Goal: Transaction & Acquisition: Purchase product/service

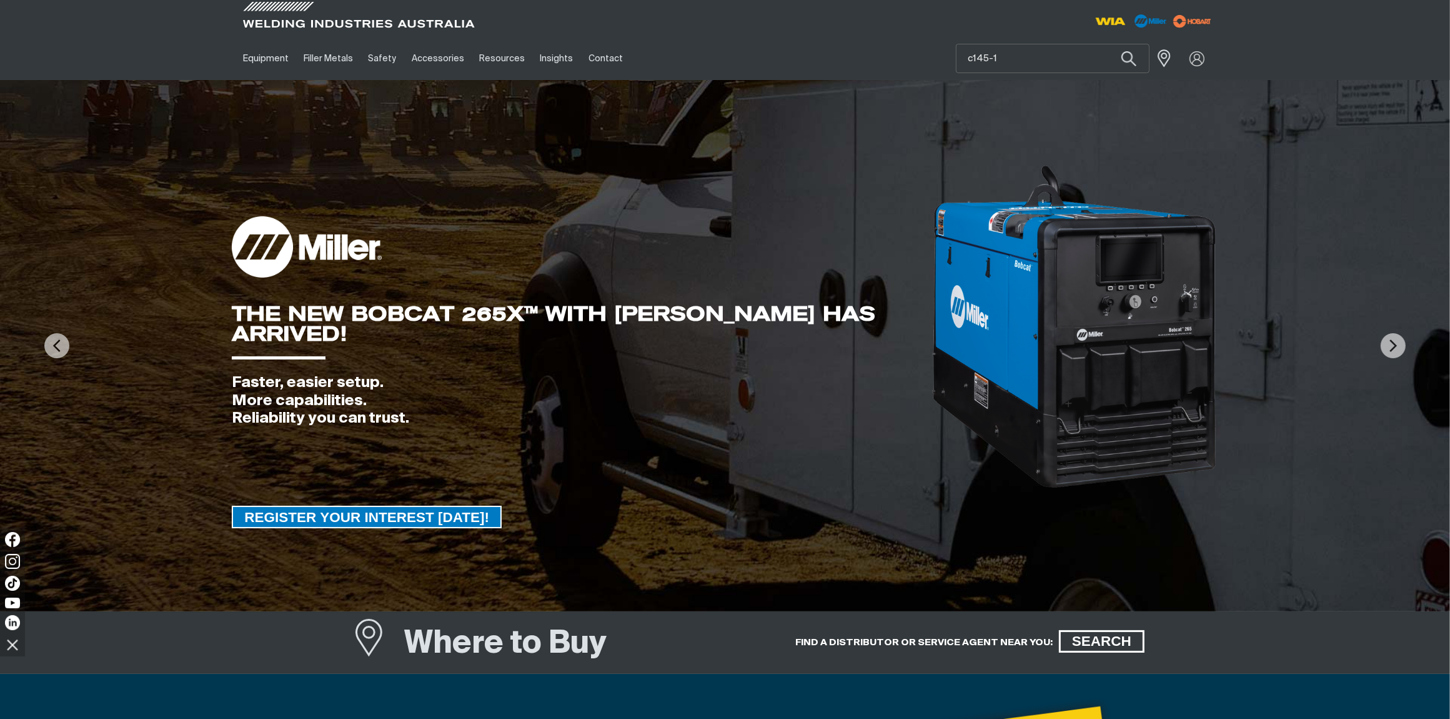
click at [1108, 44] on button "Search products" at bounding box center [1129, 58] width 42 height 29
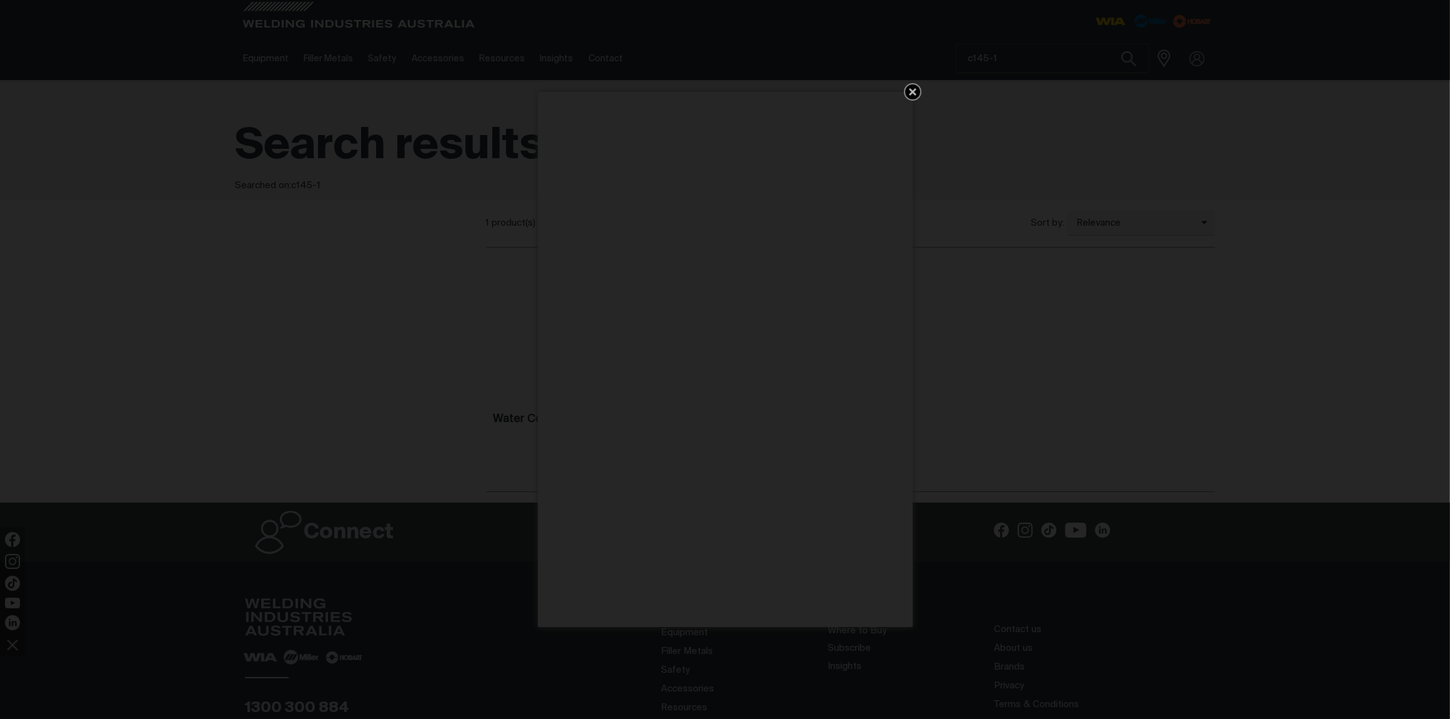
click at [912, 86] on icon "Get 5 WIA Welding Guides Free!" at bounding box center [912, 91] width 15 height 15
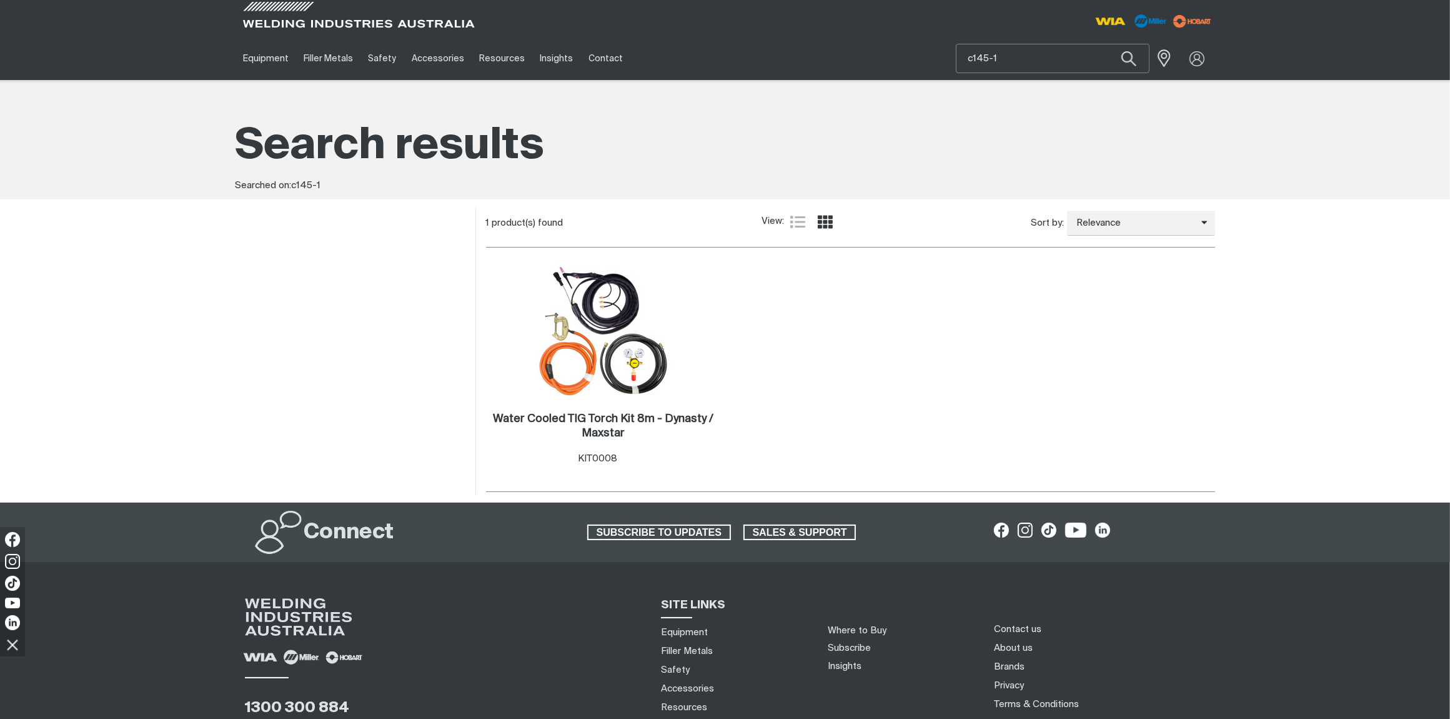
click at [1010, 57] on input "c145-1" at bounding box center [1053, 58] width 192 height 28
click at [1108, 44] on button "Search products" at bounding box center [1129, 58] width 42 height 29
click at [973, 55] on input "c145-1" at bounding box center [1053, 58] width 192 height 28
type input "cp145-1"
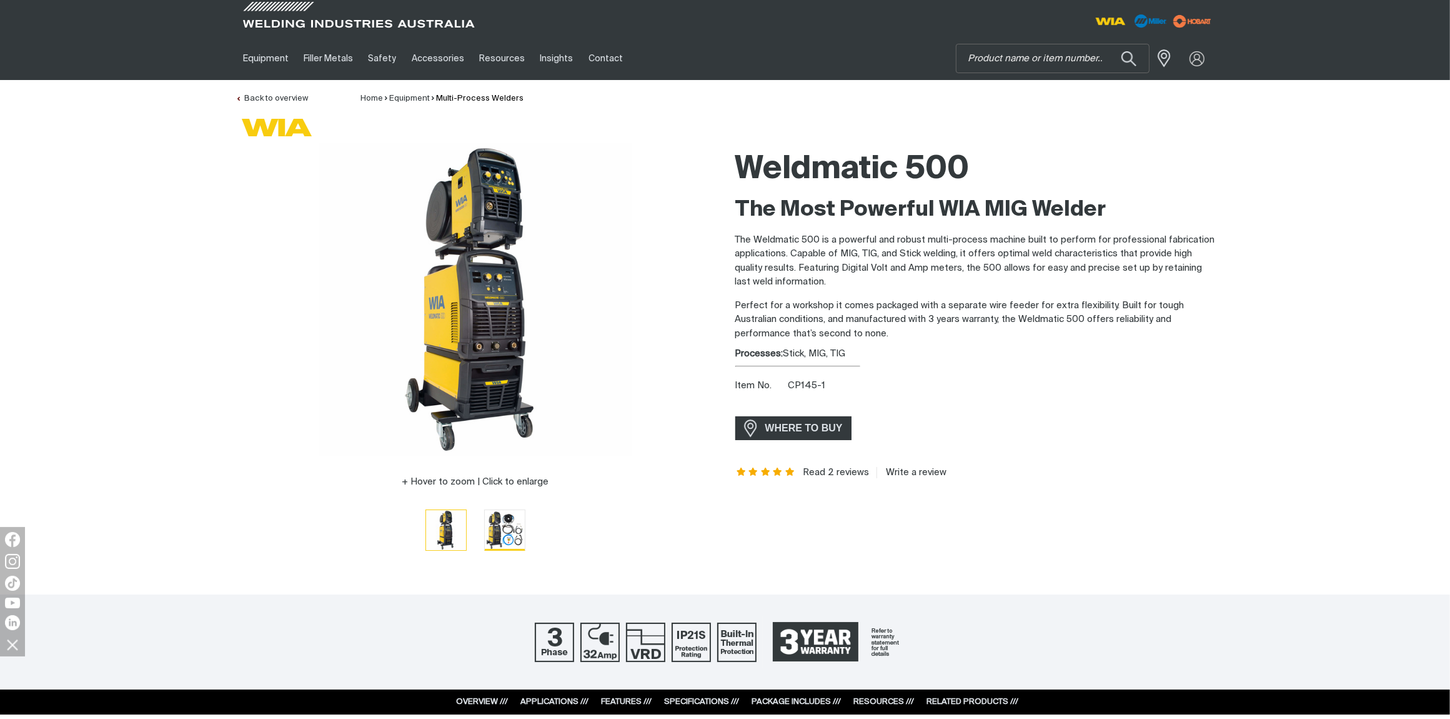
click at [494, 531] on img "Go to slide 2" at bounding box center [505, 530] width 40 height 40
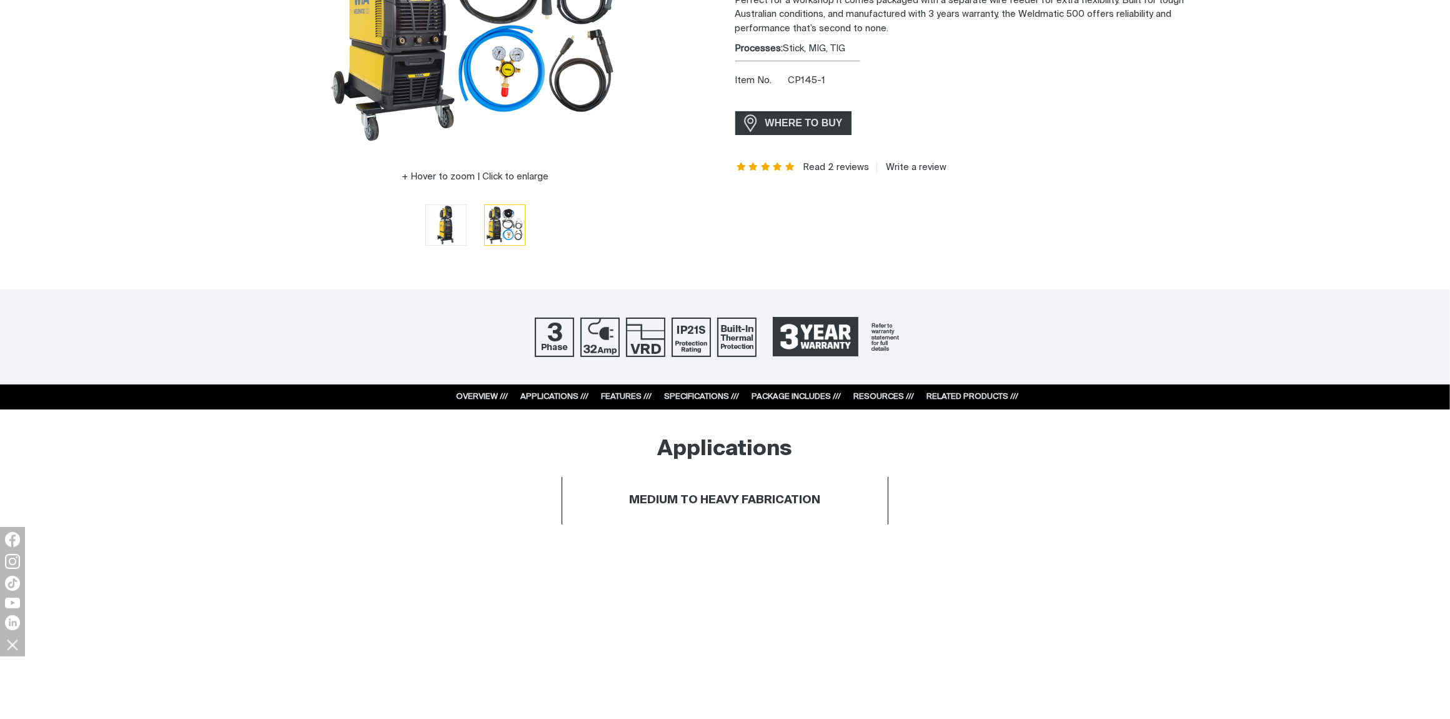
scroll to position [312, 0]
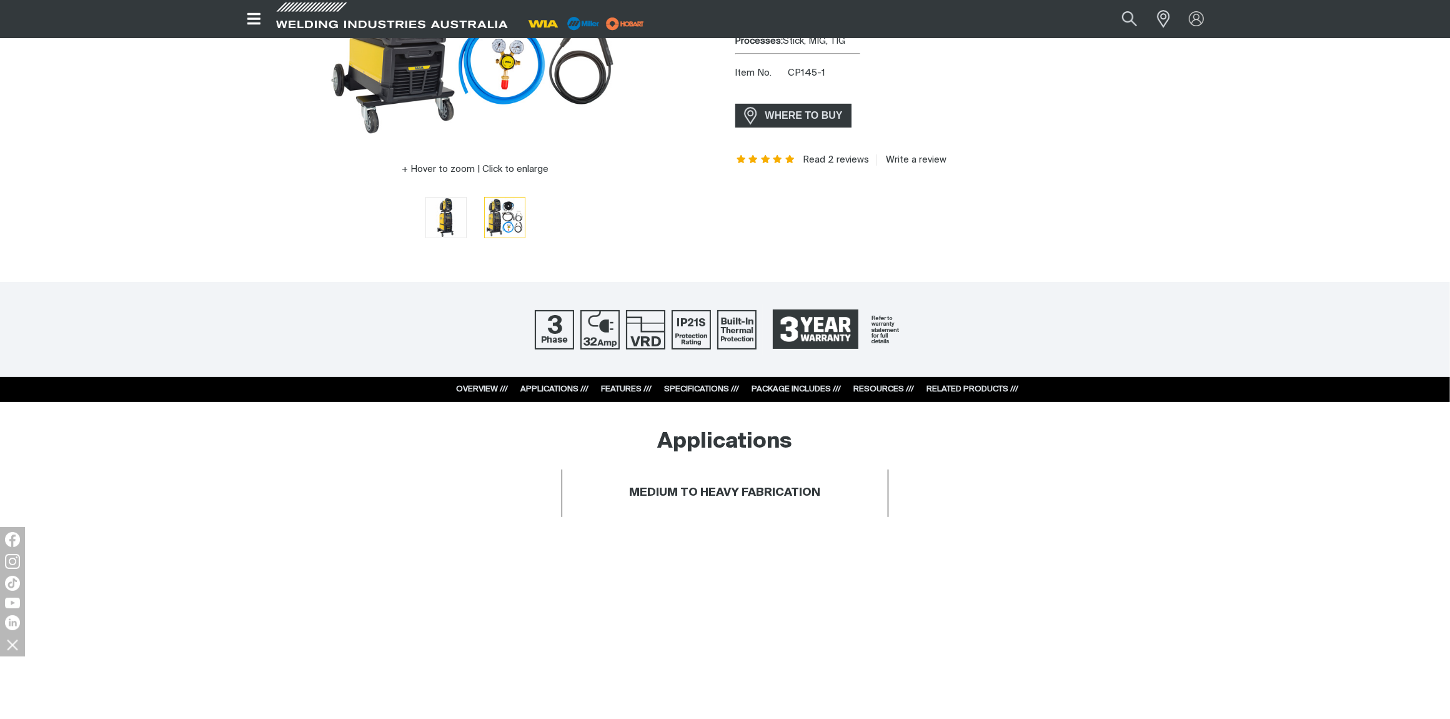
click at [487, 387] on link "OVERVIEW ///" at bounding box center [483, 389] width 52 height 8
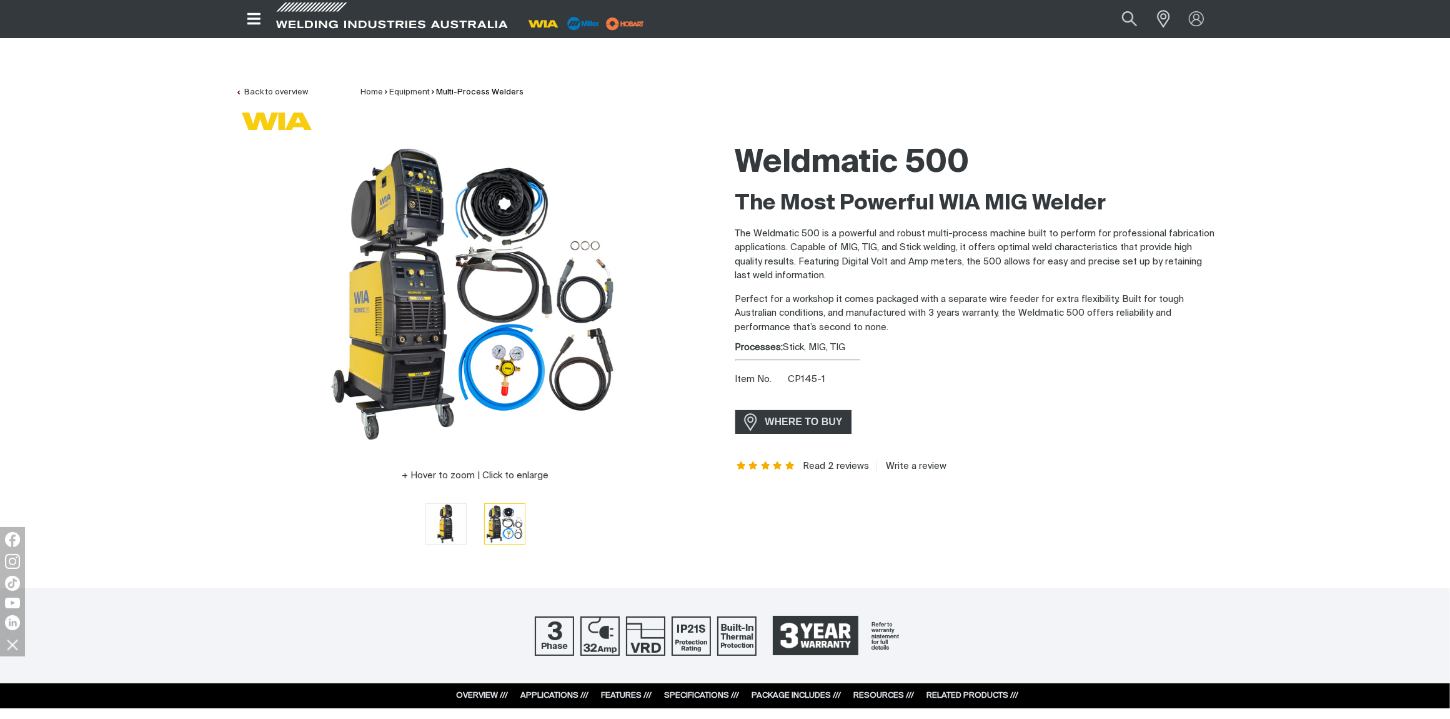
scroll to position [0, 0]
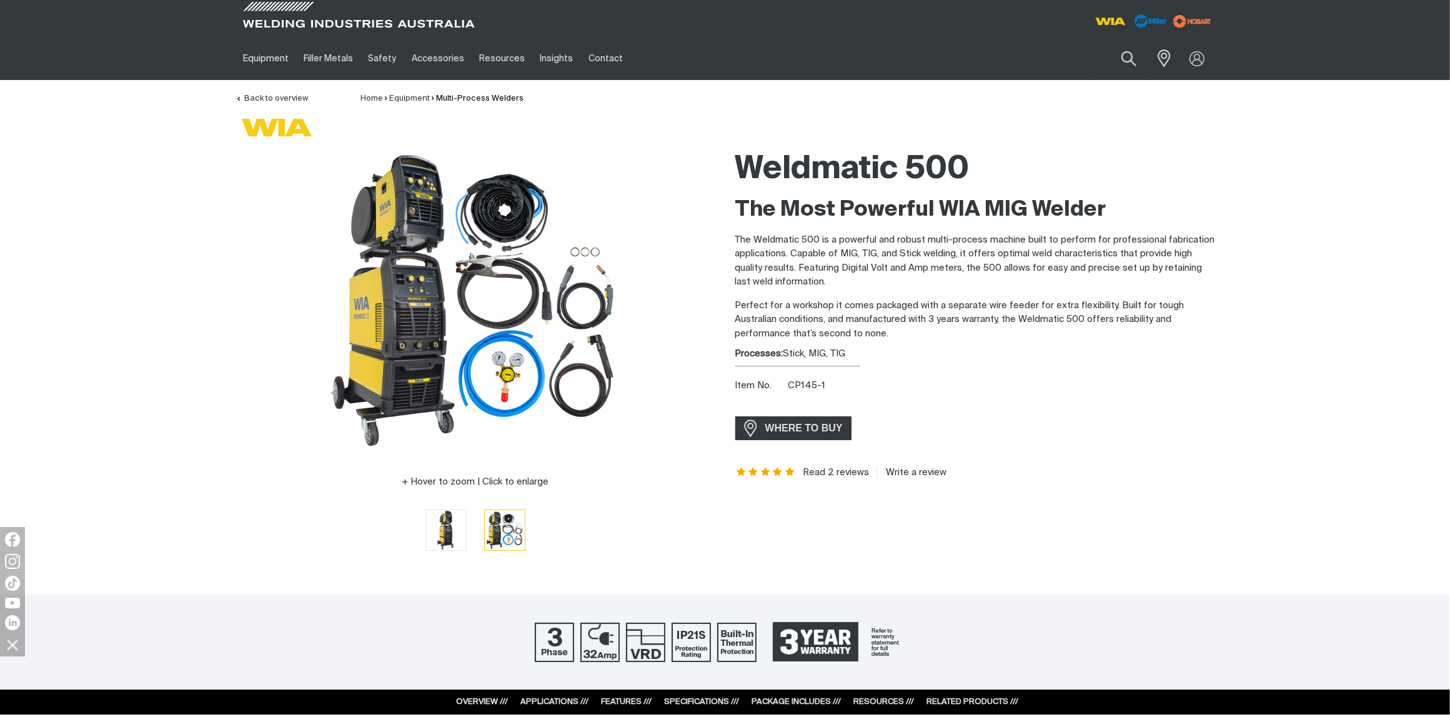
click at [857, 336] on p "Perfect for a workshop it comes packaged with a separate wire feeder for extra …" at bounding box center [975, 320] width 480 height 42
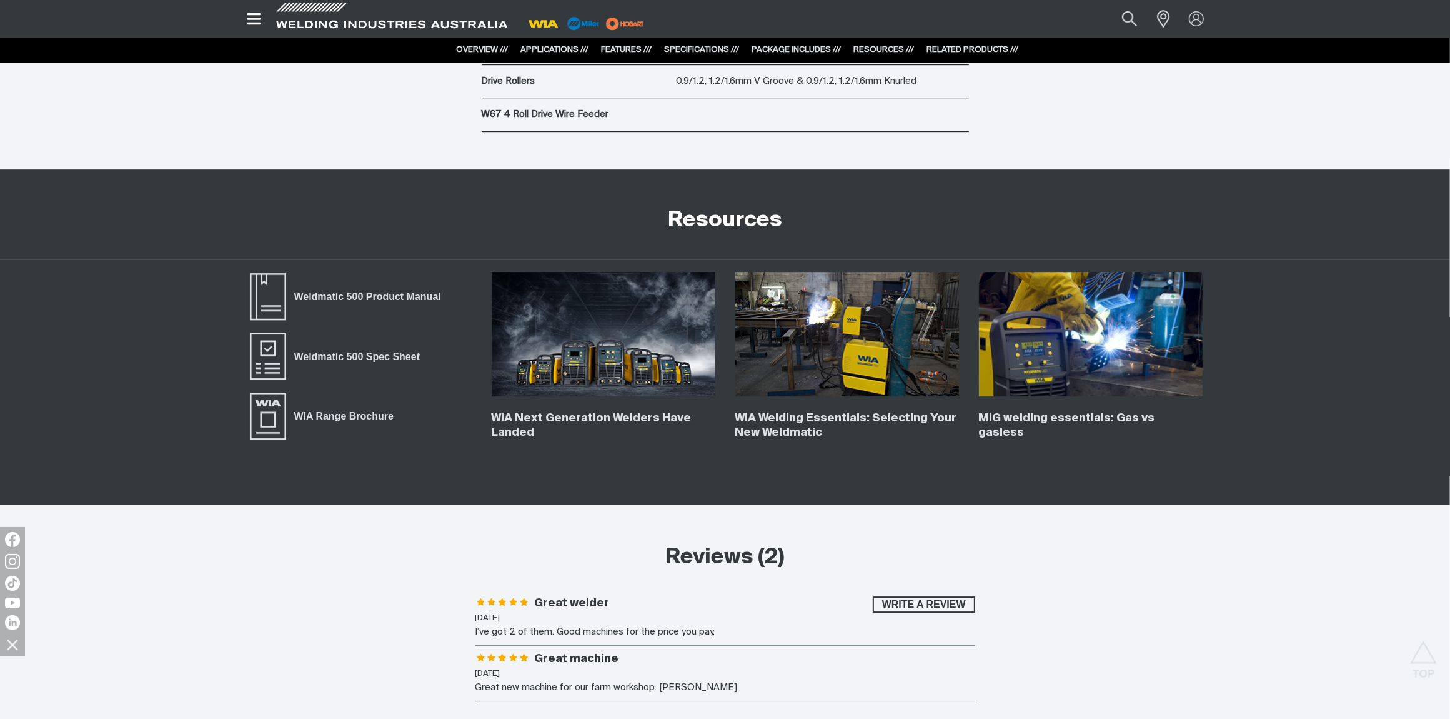
scroll to position [4764, 0]
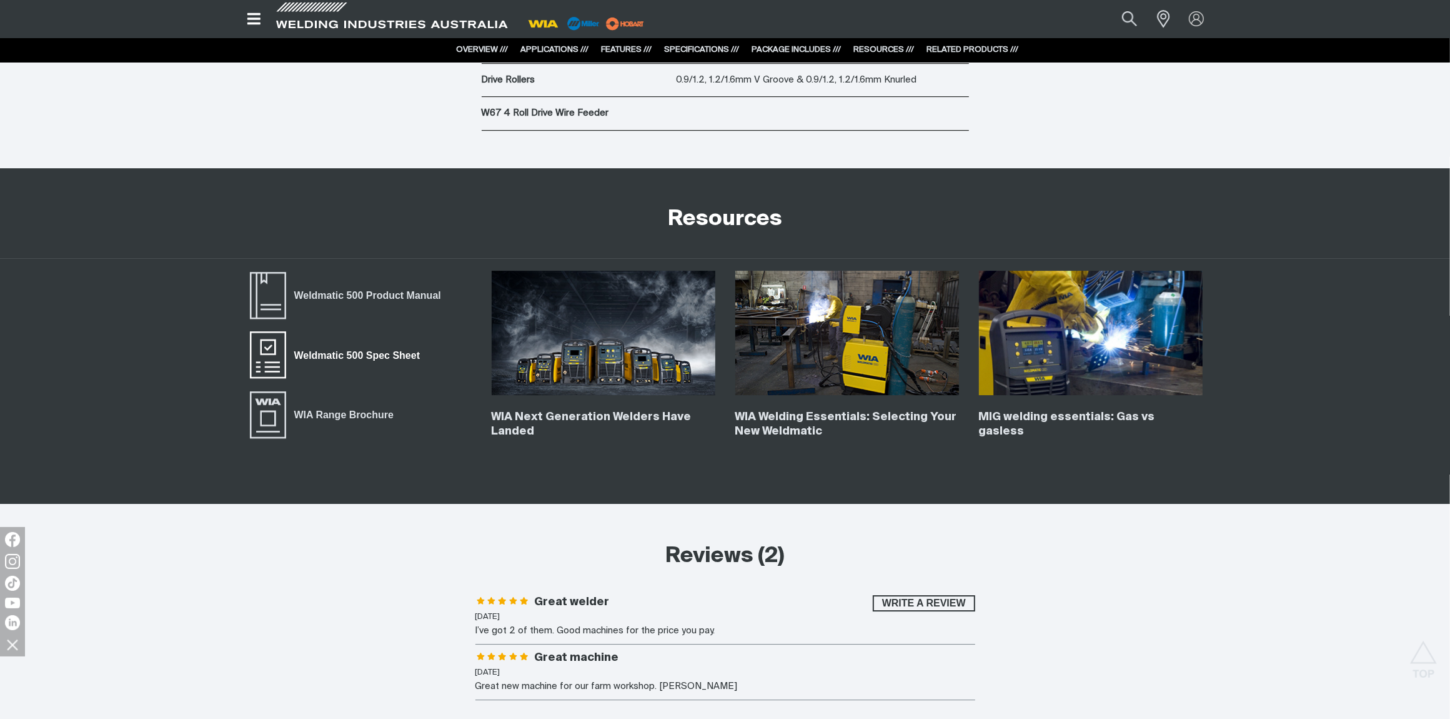
click at [262, 357] on span "Weldmatic 500 Spec Sheet" at bounding box center [268, 355] width 40 height 50
